Goal: Task Accomplishment & Management: Manage account settings

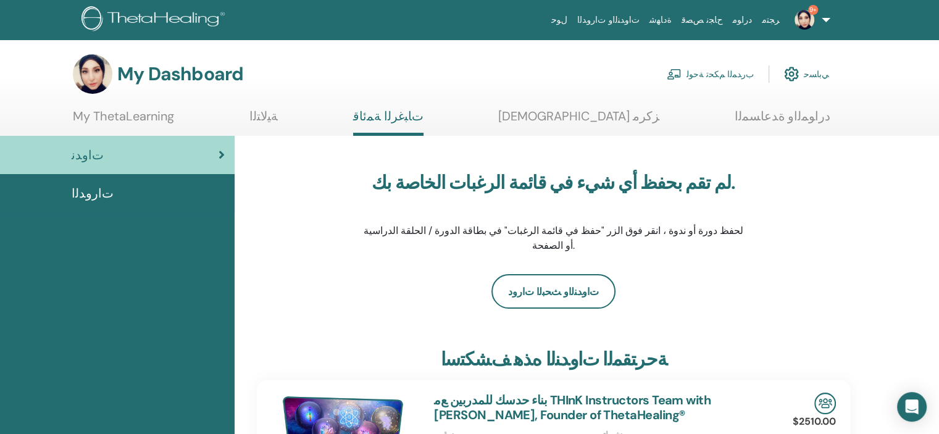
click at [717, 72] on link "ﺏﺭﺪﻤﻟﺍ ﻢﻜﺤﺗ ﺔﺣﻮﻟ" at bounding box center [710, 74] width 87 height 27
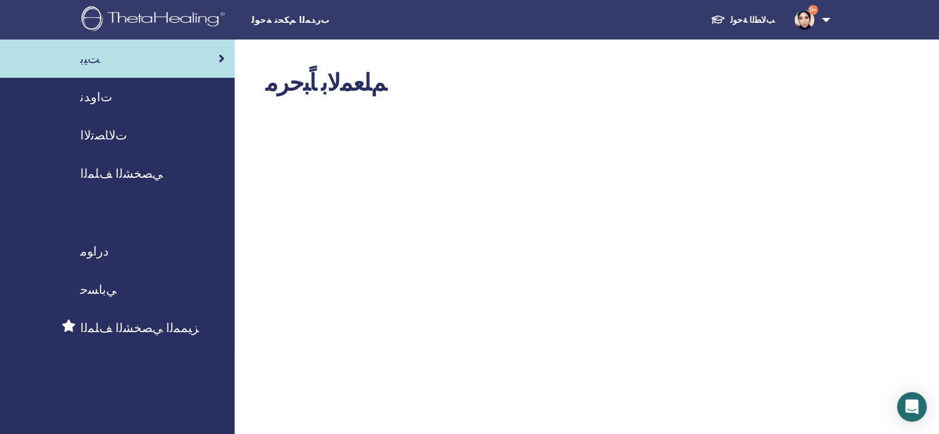
click at [92, 98] on span "ﺕﺍﻭﺪﻧ" at bounding box center [96, 97] width 32 height 19
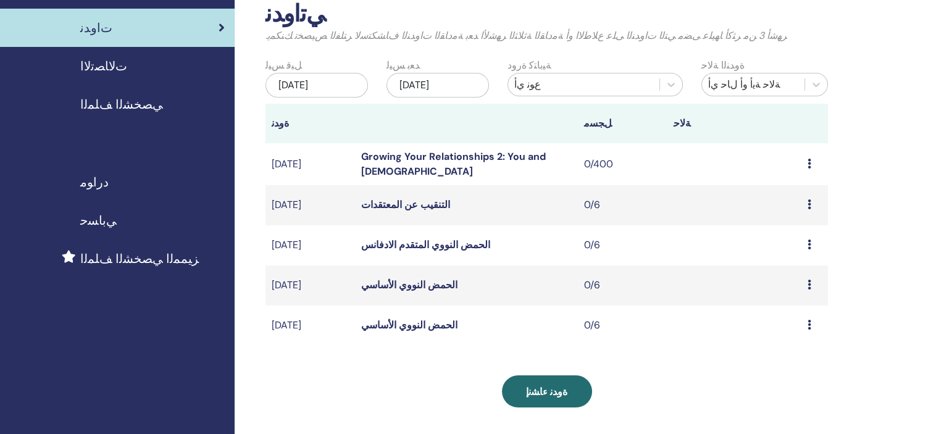
scroll to position [74, 0]
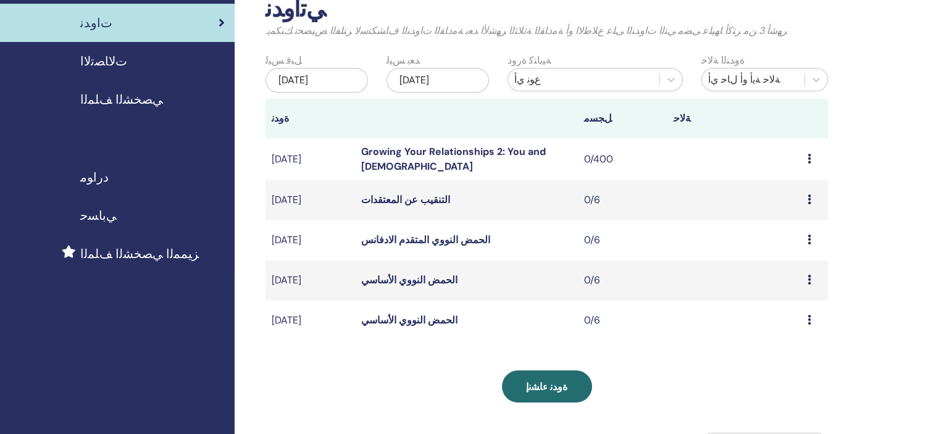
click at [810, 278] on icon at bounding box center [810, 280] width 4 height 10
click at [786, 325] on link "ﻦﻳﺮﺿﺎﺤﻟﺍ" at bounding box center [797, 325] width 39 height 13
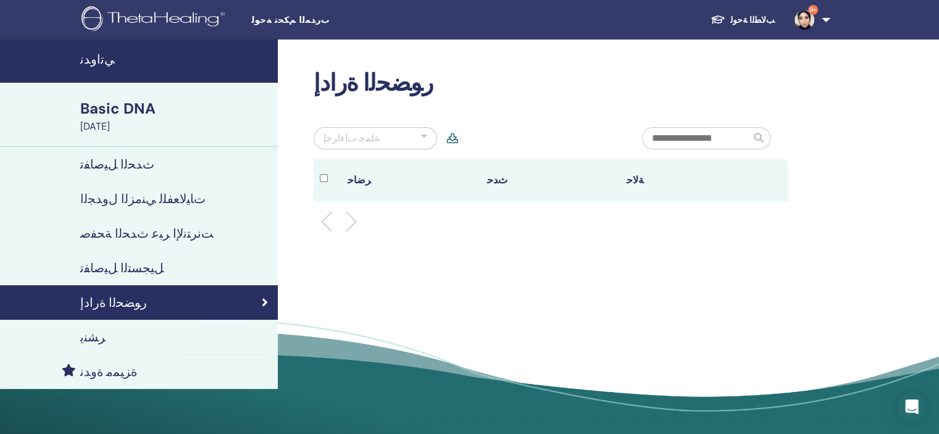
click at [346, 138] on div "ﺔﻠﻤﺟ ﺕﺍءﺍﺮﺟﺇ" at bounding box center [352, 138] width 56 height 15
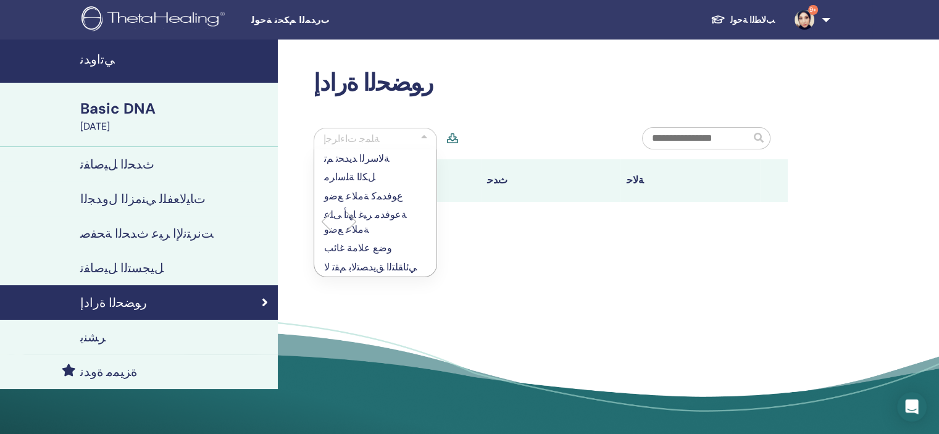
click at [331, 232] on p "ﺔﻋﻮﻓﺪﻣ ﺮﻴﻏ ﺎﻬﻧﺃ ﻰﻠﻋ ﺔﻣﻼ﻿ﻋ ﻊﺿﻭ" at bounding box center [375, 223] width 103 height 30
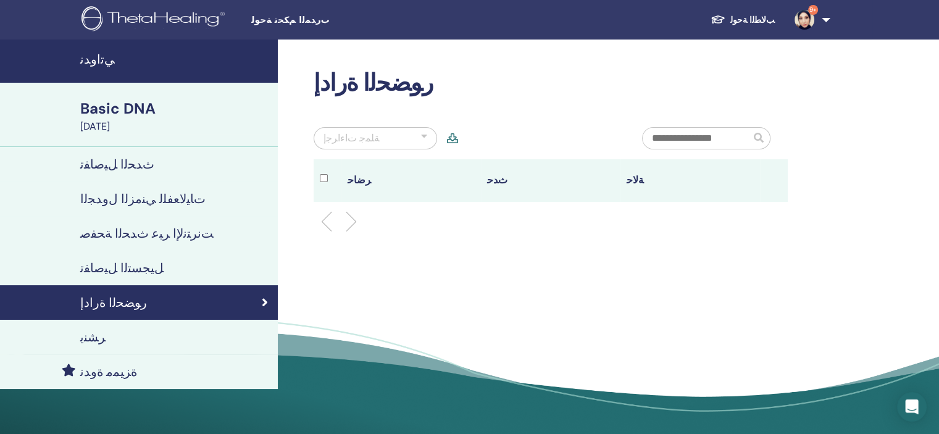
click at [451, 138] on icon at bounding box center [452, 138] width 11 height 10
click at [494, 182] on th "ﺙﺪﺣ" at bounding box center [551, 180] width 140 height 43
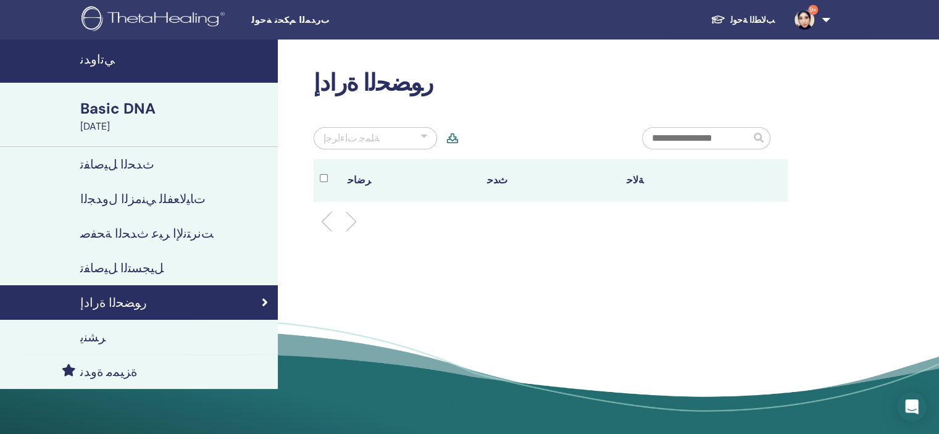
click at [627, 178] on th "ﺔﻟﺎﺣ" at bounding box center [691, 180] width 140 height 43
click at [753, 185] on th "ﺔﻟﺎﺣ" at bounding box center [691, 180] width 140 height 43
click at [350, 221] on li at bounding box center [346, 221] width 21 height 21
click at [321, 222] on li at bounding box center [331, 221] width 21 height 21
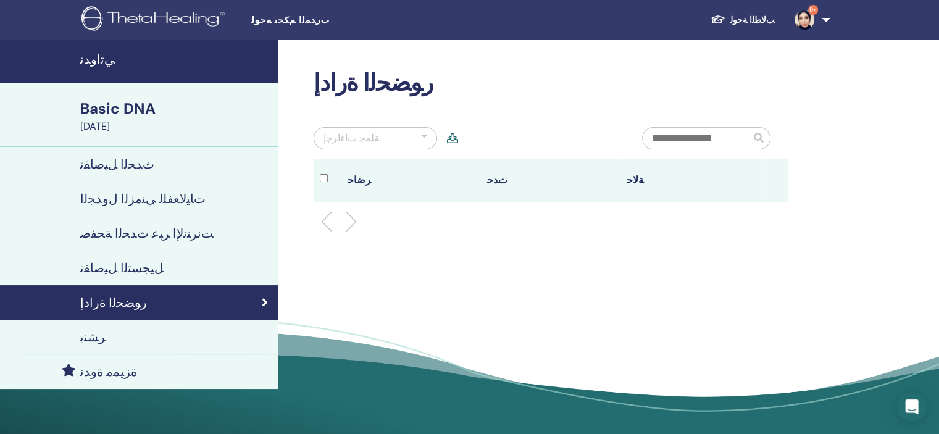
click at [321, 222] on li at bounding box center [331, 221] width 21 height 21
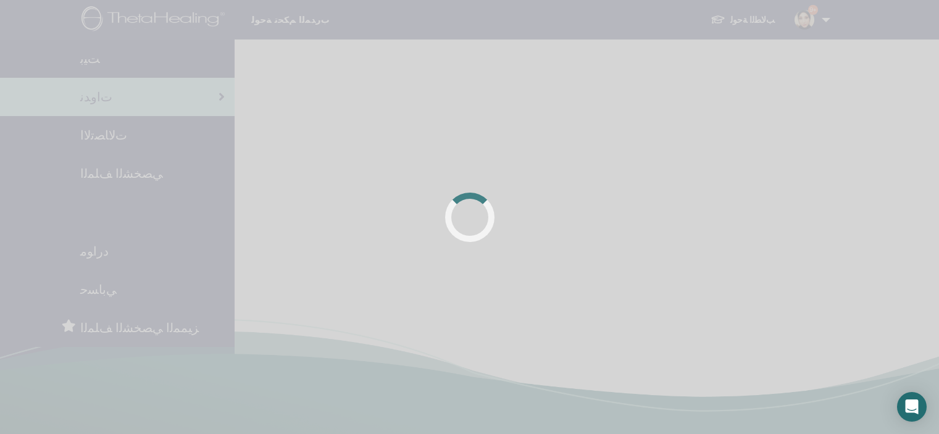
scroll to position [74, 0]
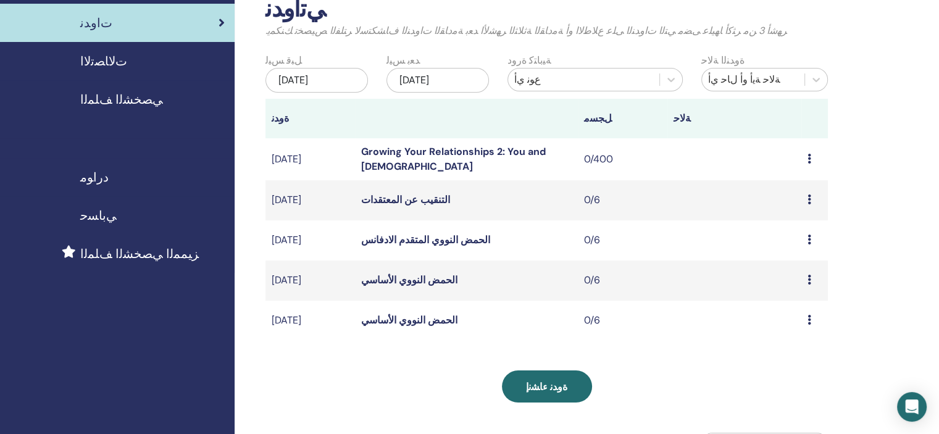
click at [809, 237] on icon at bounding box center [810, 240] width 4 height 10
click at [790, 283] on link "ﻦﻳﺮﺿﺎﺤﻟﺍ" at bounding box center [796, 284] width 39 height 13
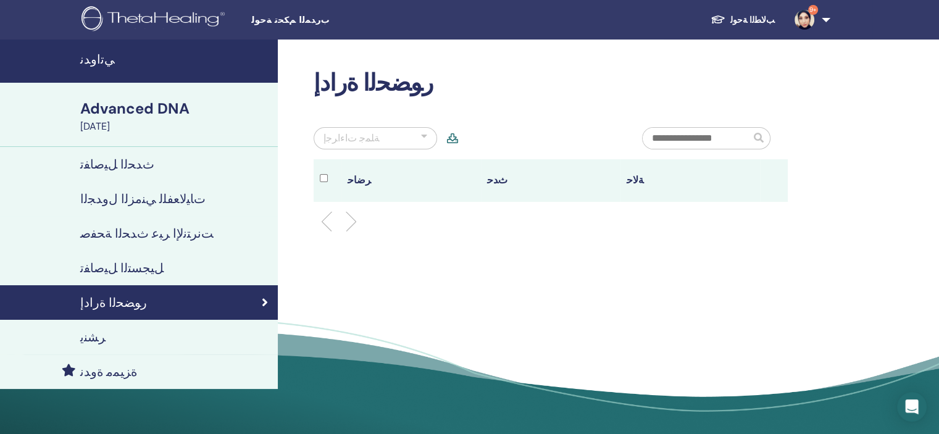
click at [805, 17] on img at bounding box center [805, 20] width 20 height 20
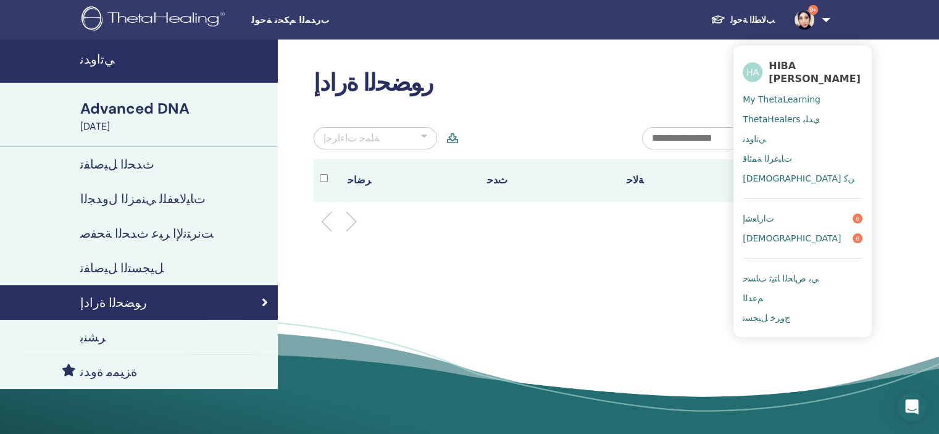
click at [760, 218] on span "ﺕﺍﺭﺎﻌﺷﺇ" at bounding box center [758, 218] width 31 height 11
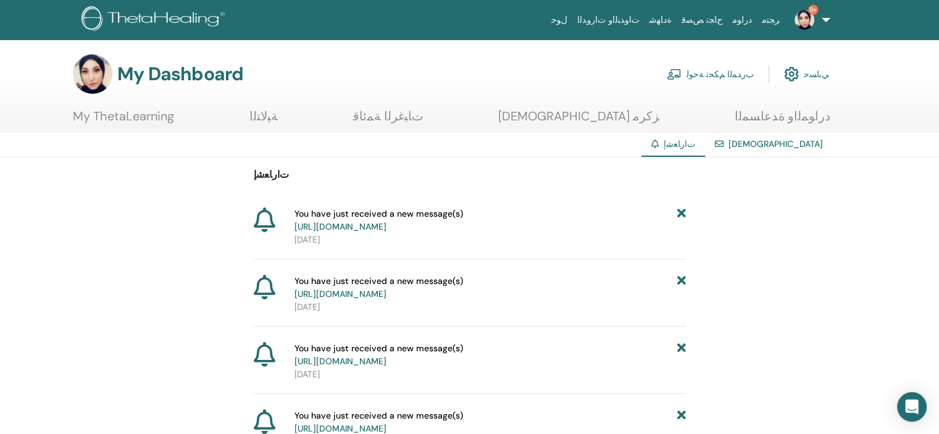
click at [335, 229] on link "https://member.thetahealing.com/message-center/messages/e9e928f9-45ef-4d9c-b422…" at bounding box center [341, 226] width 92 height 11
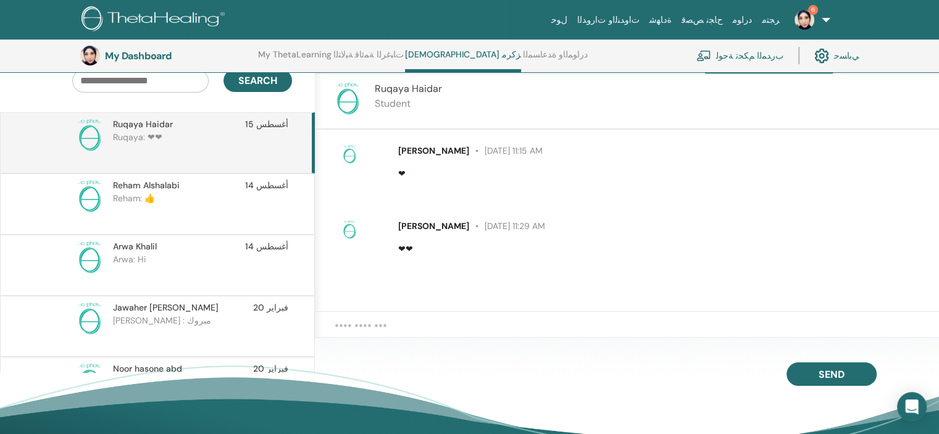
scroll to position [131, 0]
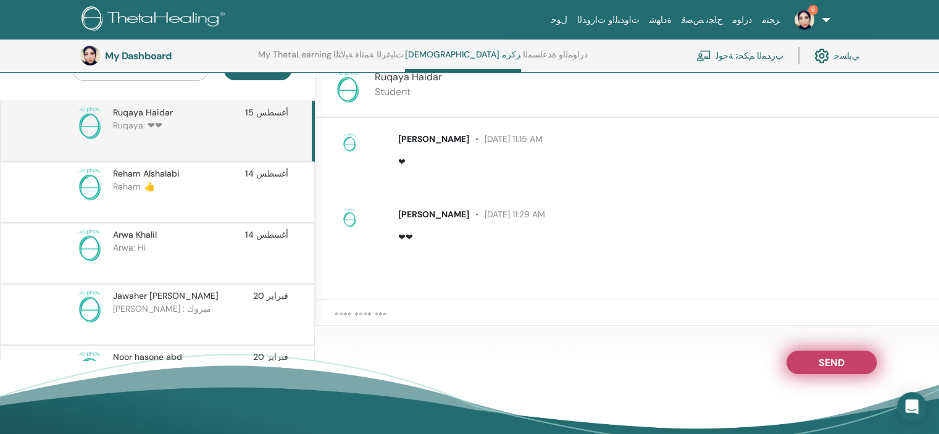
click at [823, 363] on span "Send" at bounding box center [832, 360] width 26 height 9
click at [825, 363] on span "Send" at bounding box center [832, 360] width 26 height 9
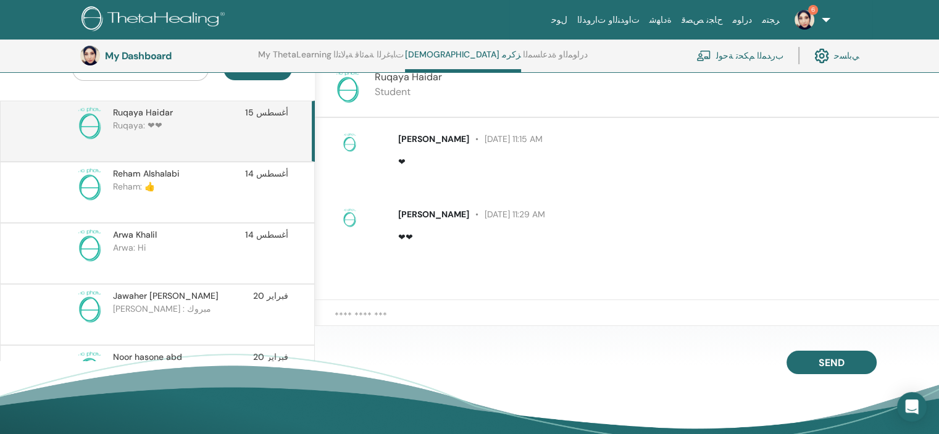
click at [175, 241] on p "Arwa: Hi" at bounding box center [202, 259] width 179 height 37
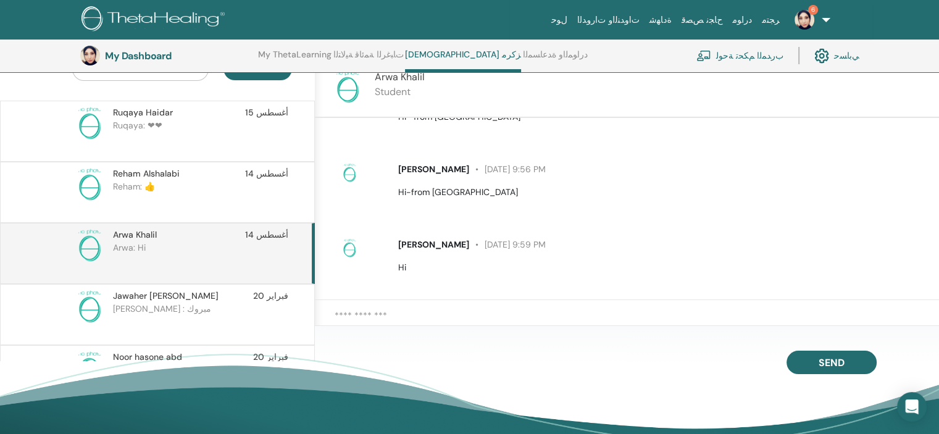
scroll to position [204, 0]
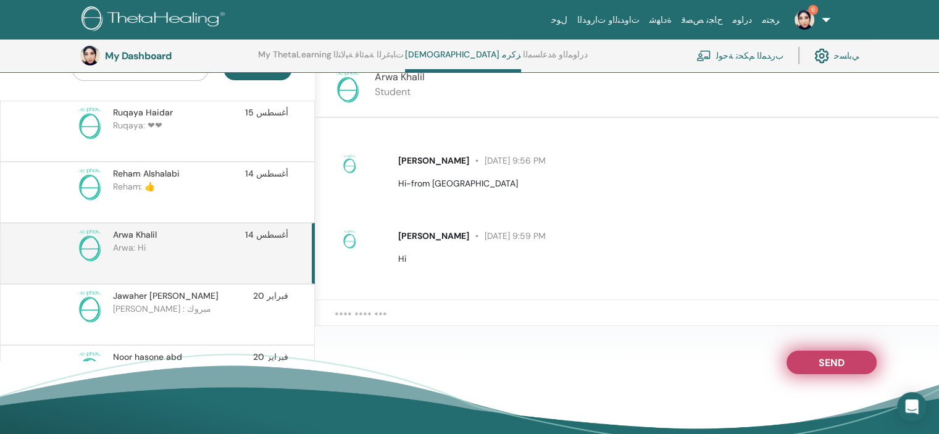
click at [808, 361] on button "Send" at bounding box center [832, 362] width 90 height 23
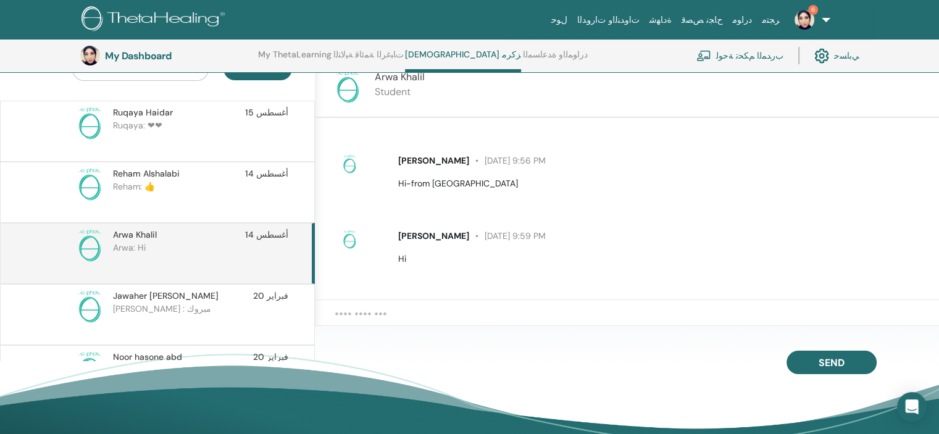
click at [243, 303] on p "[PERSON_NAME] : مبروك" at bounding box center [202, 321] width 179 height 37
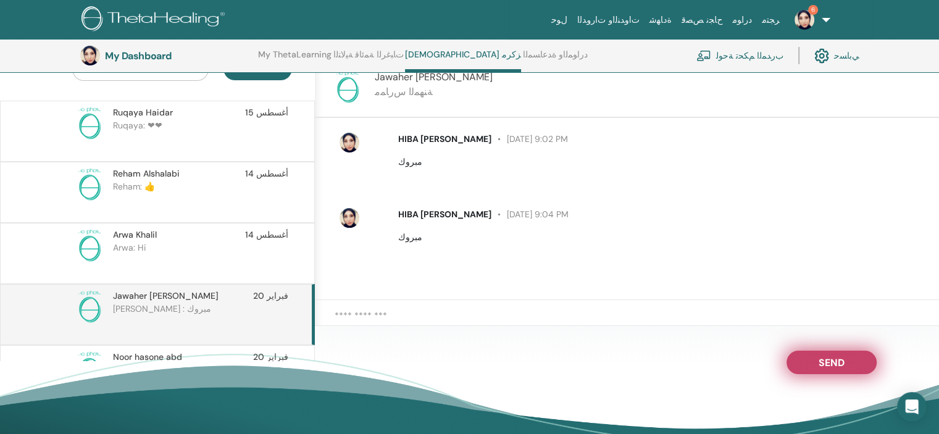
click at [833, 364] on span "Send" at bounding box center [832, 360] width 26 height 9
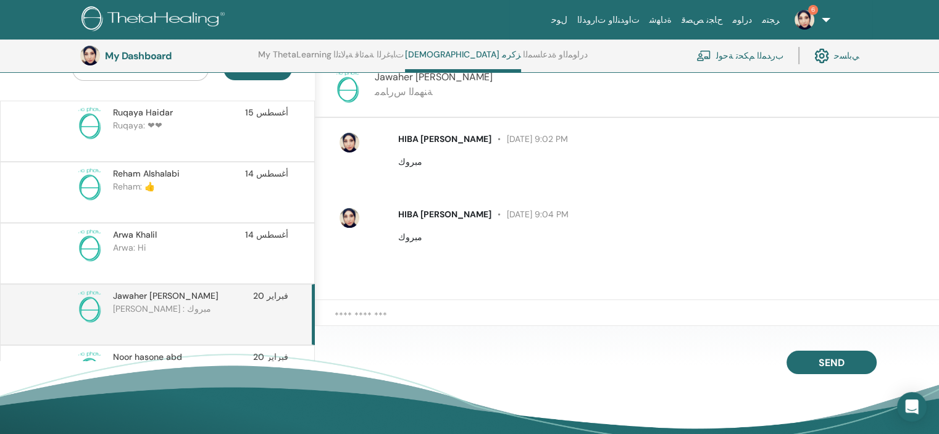
click at [161, 357] on span "Noor hasone abd" at bounding box center [147, 357] width 69 height 13
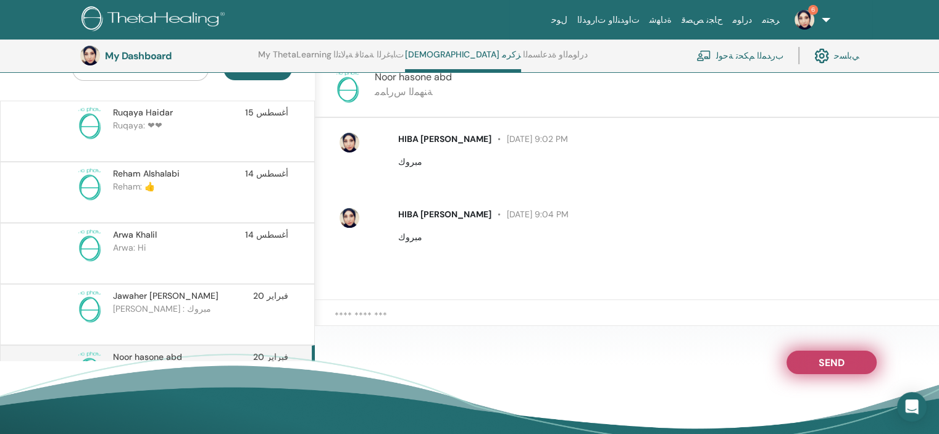
click at [843, 365] on span "Send" at bounding box center [832, 360] width 26 height 9
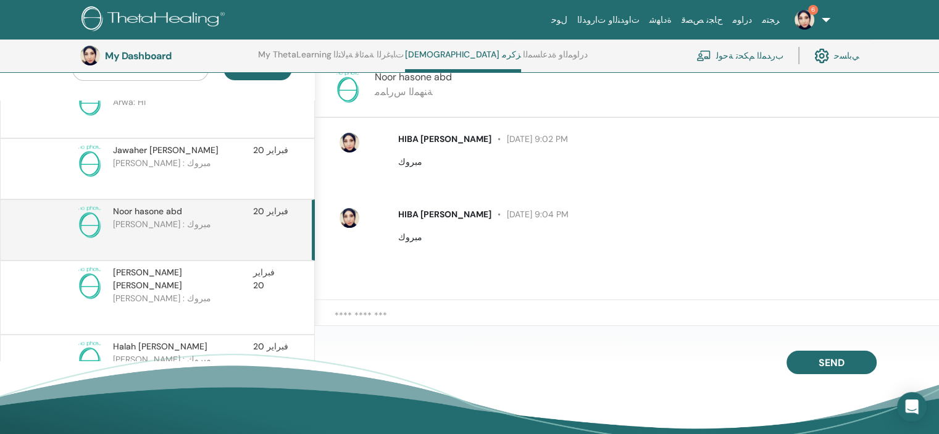
scroll to position [148, 0]
click at [143, 290] on p "[PERSON_NAME] : مبروك" at bounding box center [202, 308] width 179 height 37
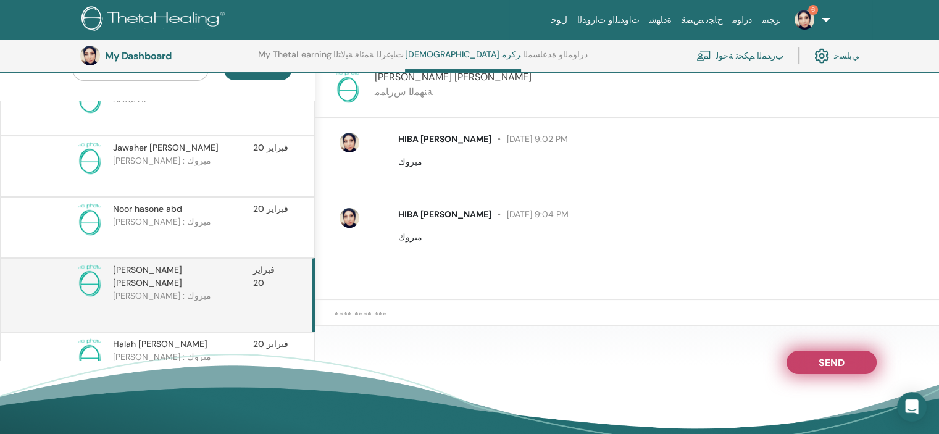
click at [834, 363] on span "Send" at bounding box center [832, 360] width 26 height 9
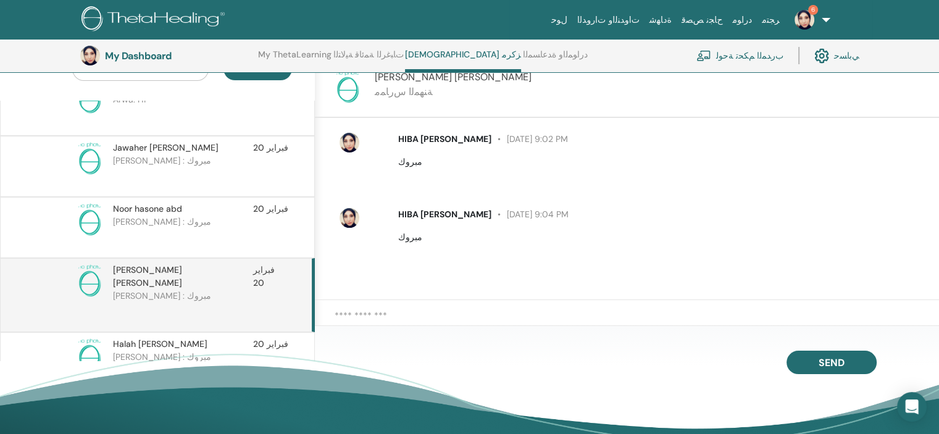
click at [241, 351] on p "[PERSON_NAME] : مبروك" at bounding box center [202, 369] width 179 height 37
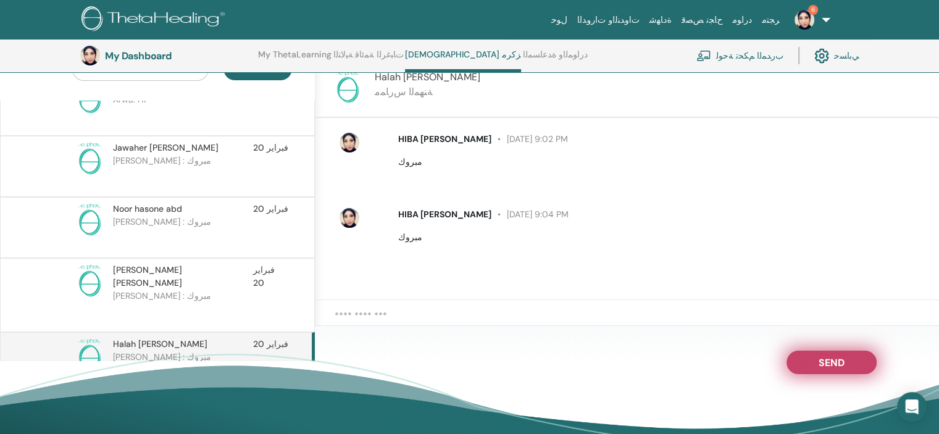
click at [826, 364] on span "Send" at bounding box center [832, 360] width 26 height 9
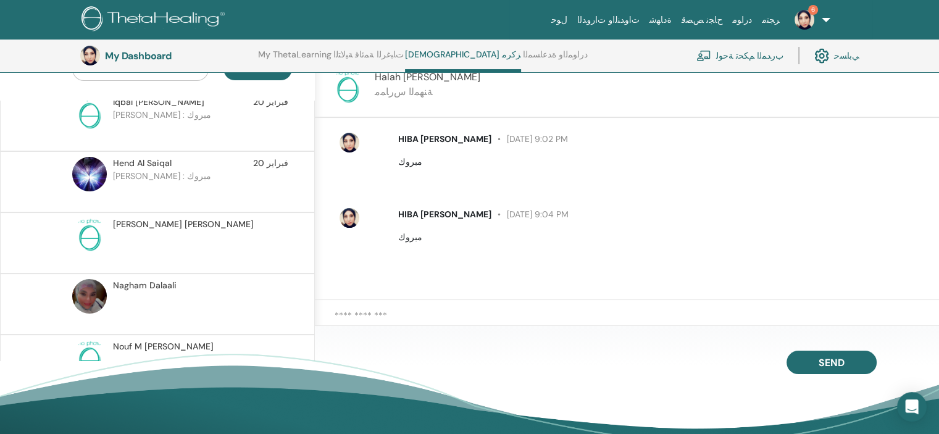
scroll to position [782, 0]
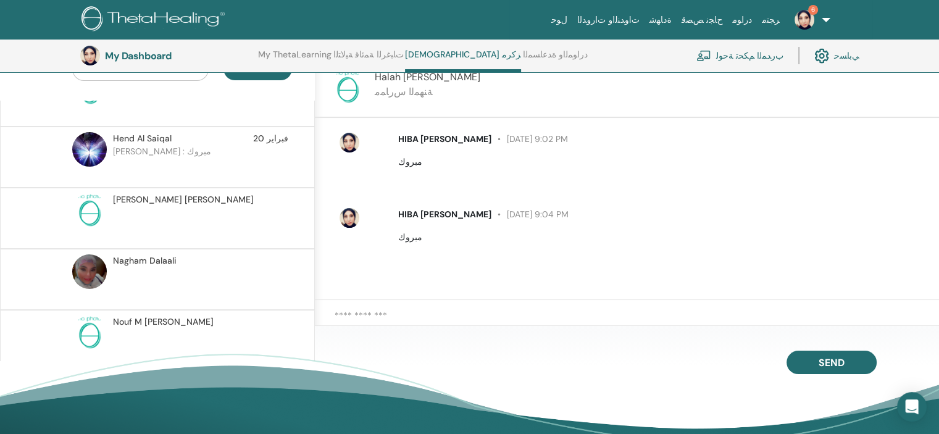
click at [191, 285] on p at bounding box center [202, 285] width 179 height 37
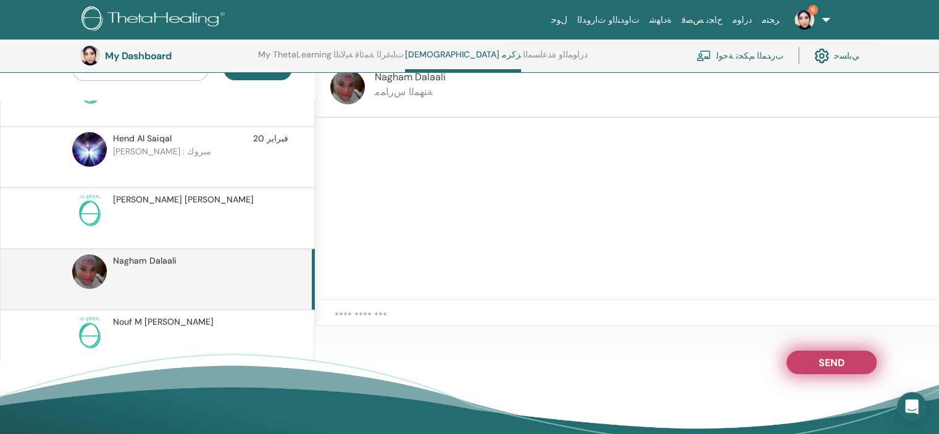
click at [834, 365] on span "Send" at bounding box center [832, 360] width 26 height 9
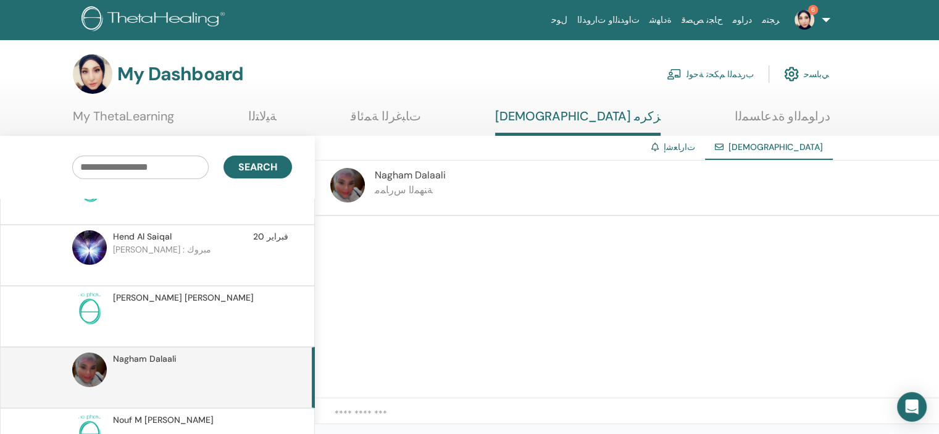
click at [727, 71] on link "ﺏﺭﺪﻤﻟﺍ ﻢﻜﺤﺗ ﺔﺣﻮﻟ" at bounding box center [710, 74] width 87 height 27
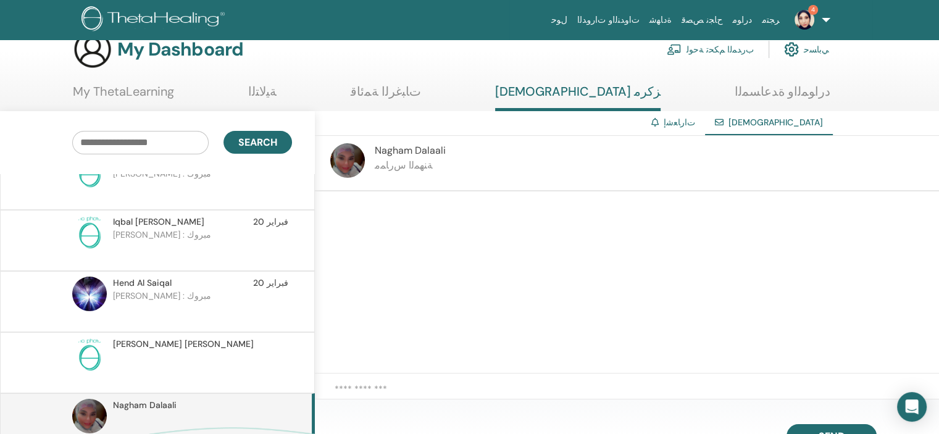
scroll to position [714, 0]
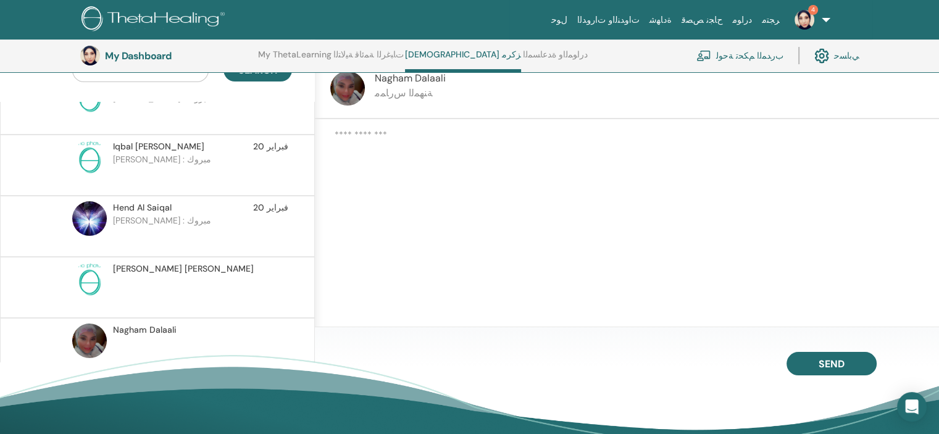
scroll to position [131, 0]
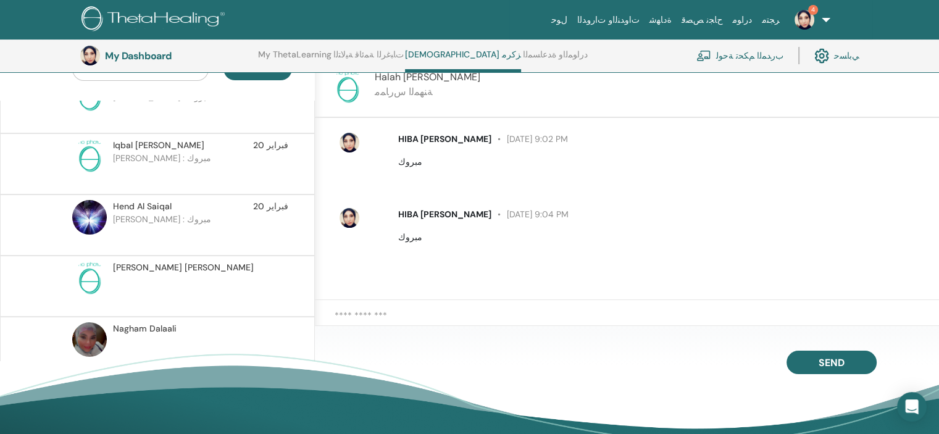
click at [729, 57] on link "ﺏﺭﺪﻤﻟﺍ ﻢﻜﺤﺗ ﺔﺣﻮﻟ" at bounding box center [740, 55] width 87 height 27
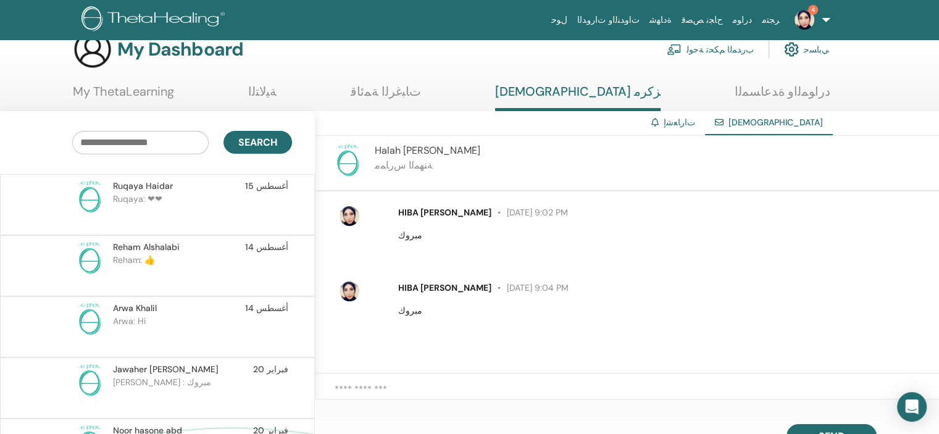
scroll to position [166, 0]
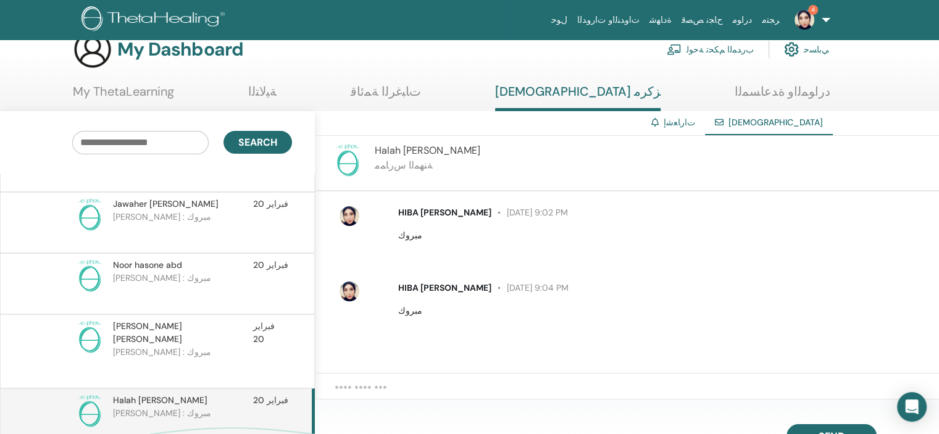
click at [421, 91] on link "ﺕﺎﺒﻏﺮﻟﺍ ﺔﻤﺋﺎﻗ" at bounding box center [386, 96] width 70 height 24
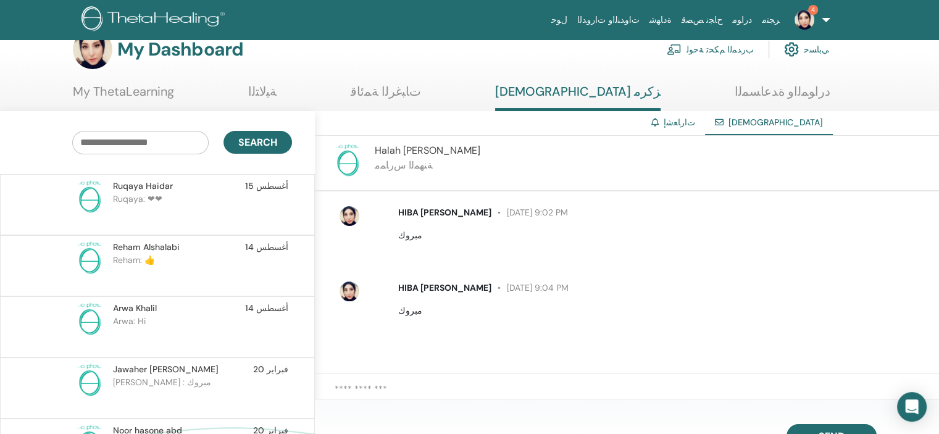
scroll to position [166, 0]
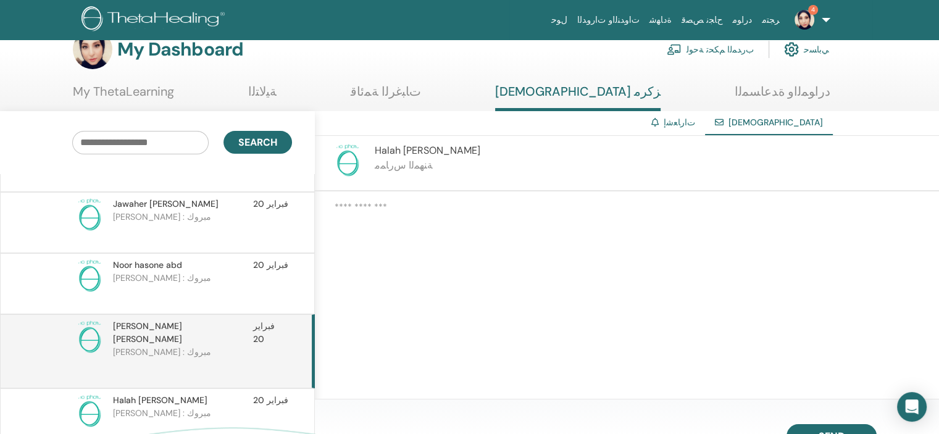
scroll to position [131, 0]
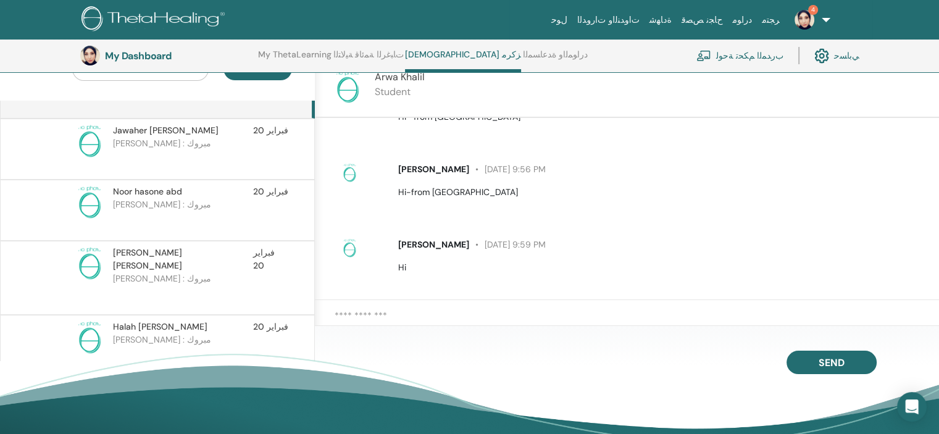
scroll to position [204, 0]
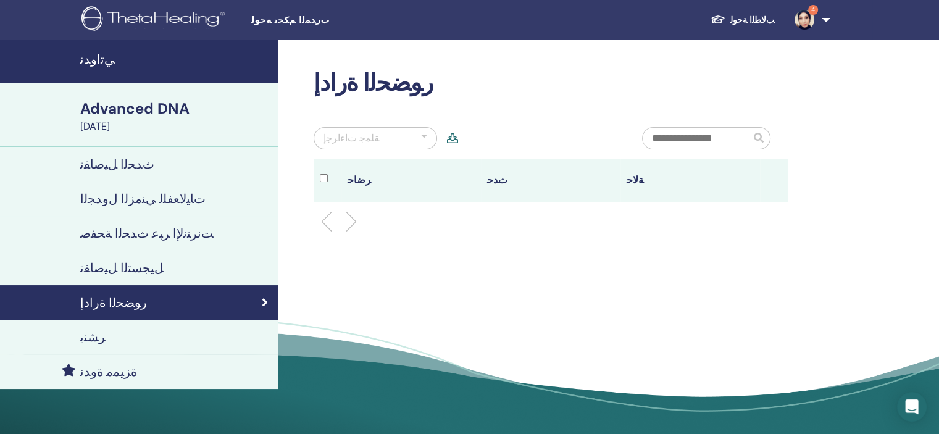
click at [133, 271] on h4 "ﻞﻴﺠﺴﺘﻟﺍ ﻞﻴﺻﺎﻔﺗ" at bounding box center [121, 268] width 83 height 15
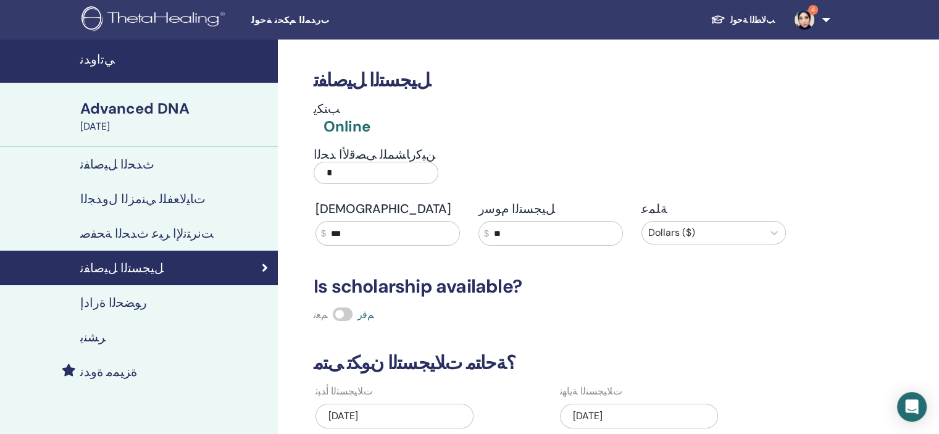
click at [99, 304] on h4 "ﺭﻮﻀﺤﻟﺍ ﺓﺭﺍﺩﺇ" at bounding box center [113, 302] width 67 height 15
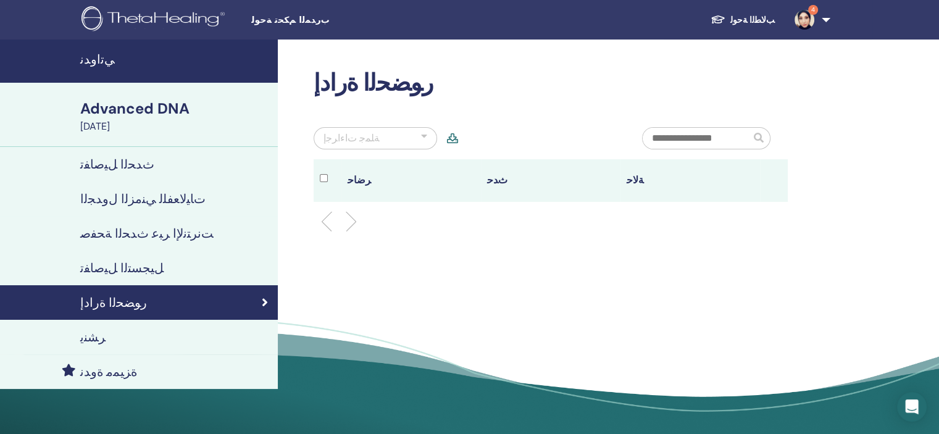
click at [91, 338] on h4 "ﺮﺸﻨﻳ" at bounding box center [92, 337] width 25 height 15
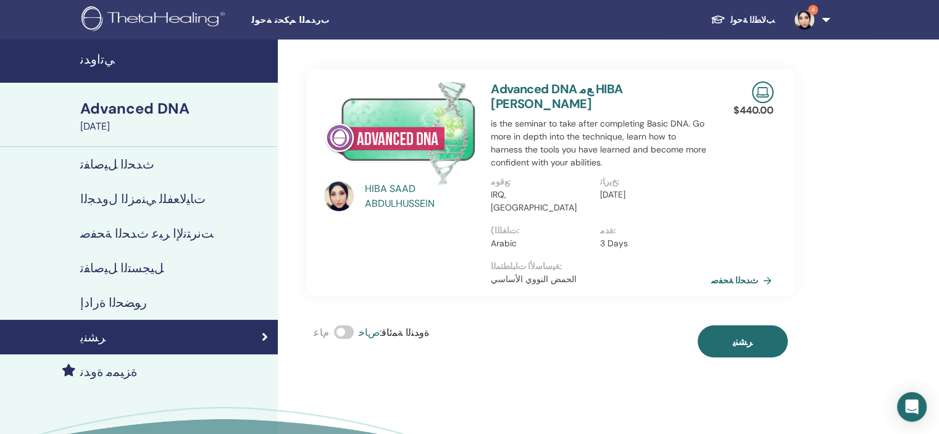
click at [727, 271] on link "ﺙﺪﺤﻟﺍ ﺔﺤﻔﺻ" at bounding box center [743, 280] width 65 height 19
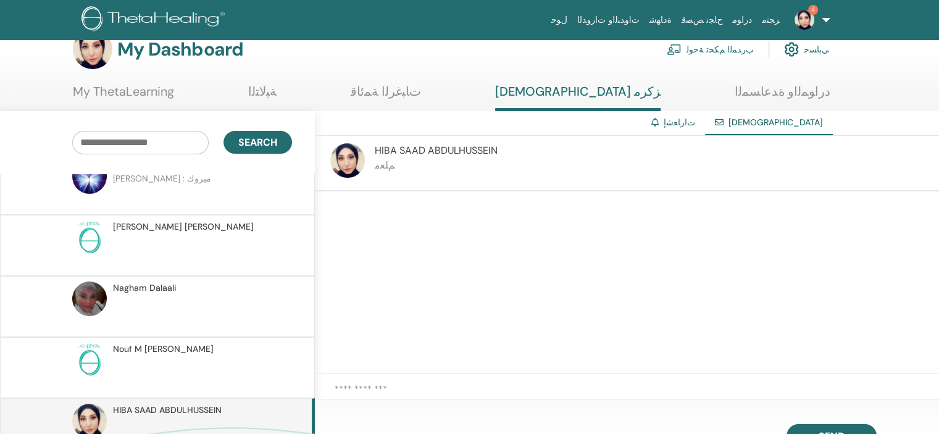
scroll to position [835, 0]
